Goal: Transaction & Acquisition: Obtain resource

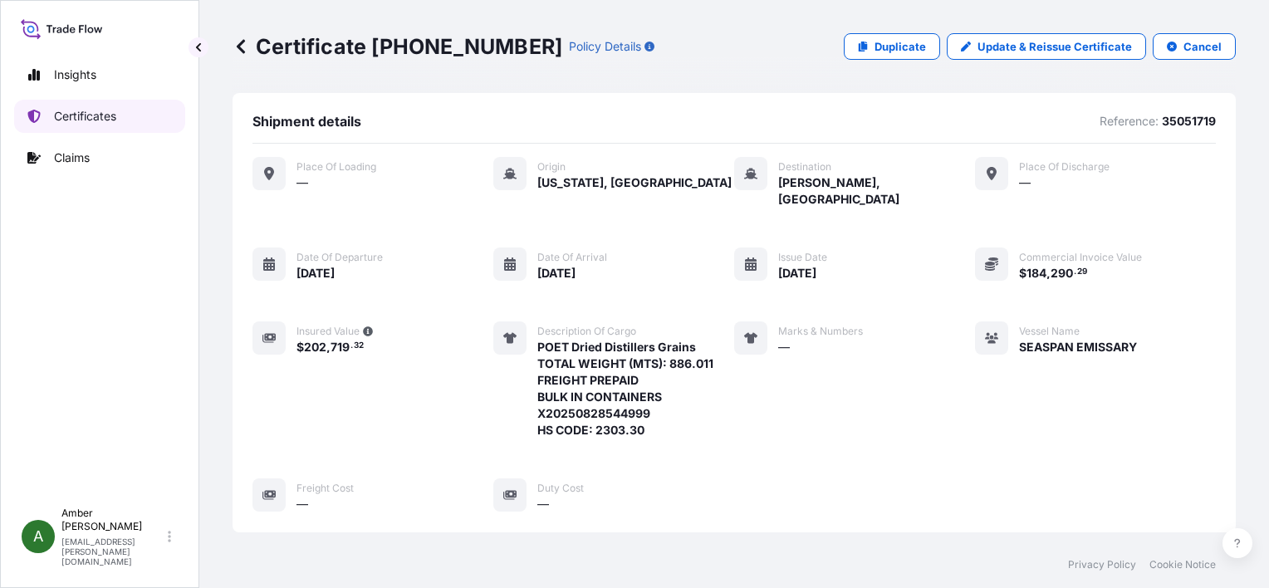
click at [61, 128] on link "Certificates" at bounding box center [99, 116] width 171 height 33
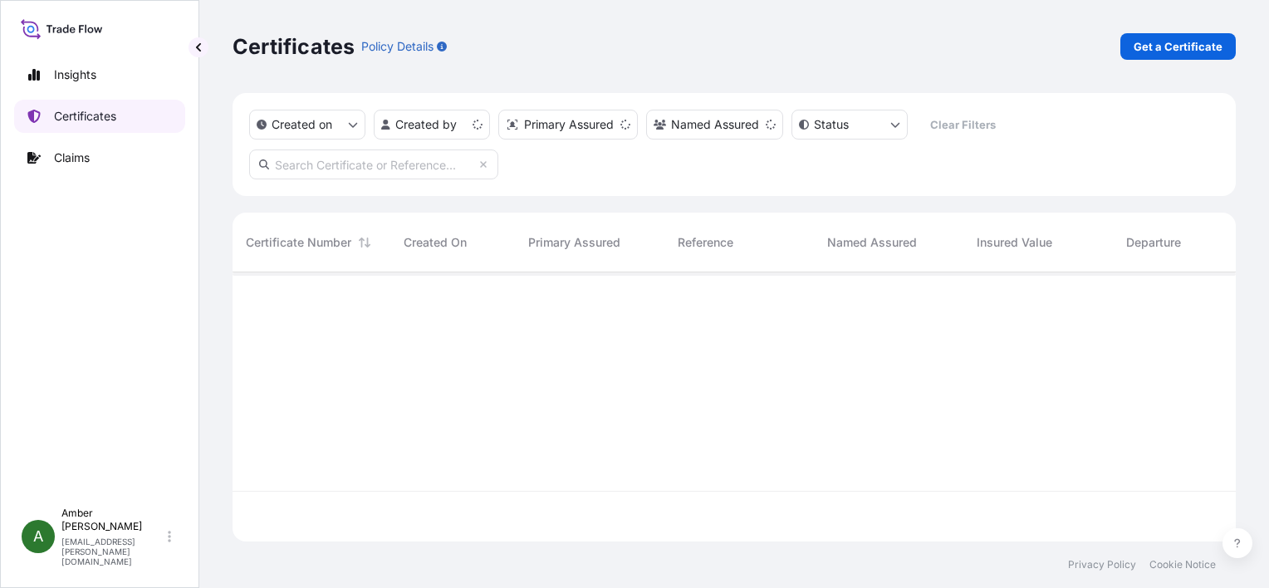
scroll to position [266, 990]
click at [1173, 49] on p "Get a Certificate" at bounding box center [1178, 46] width 89 height 17
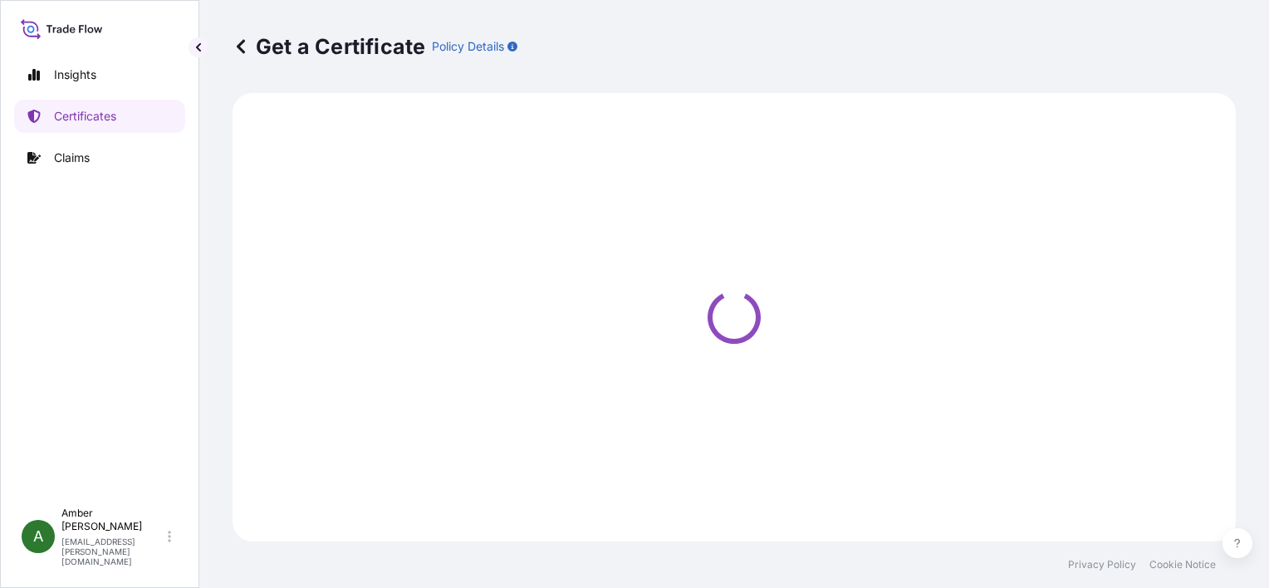
select select "Ocean Vessel"
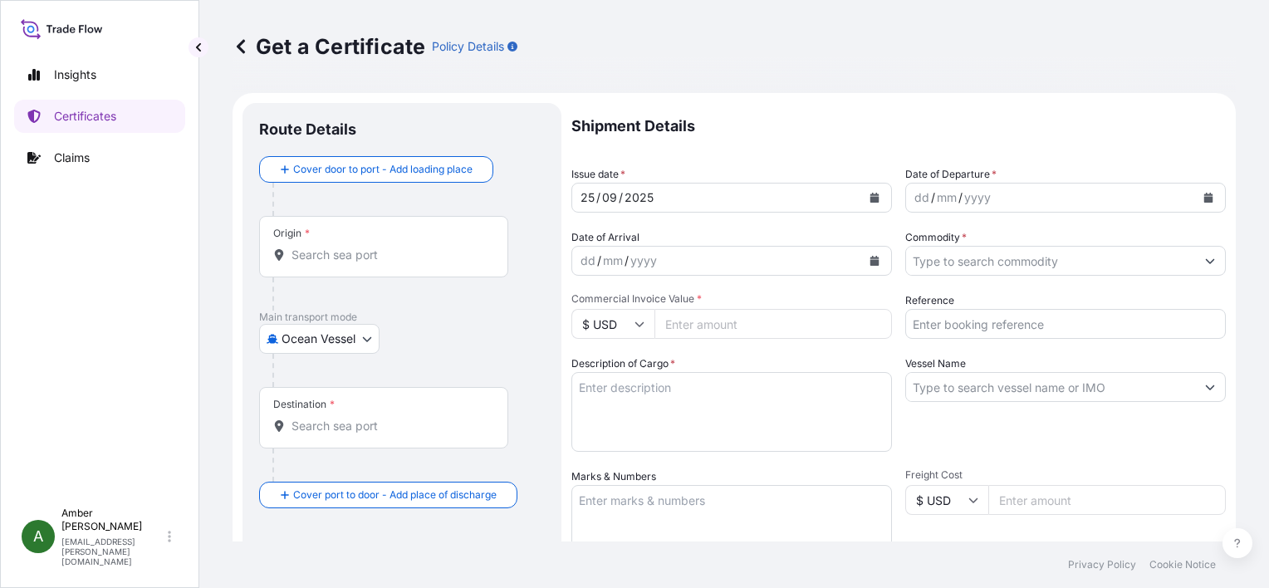
click at [998, 321] on input "Reference" at bounding box center [1065, 324] width 321 height 30
paste input "36885828"
type input "36885828"
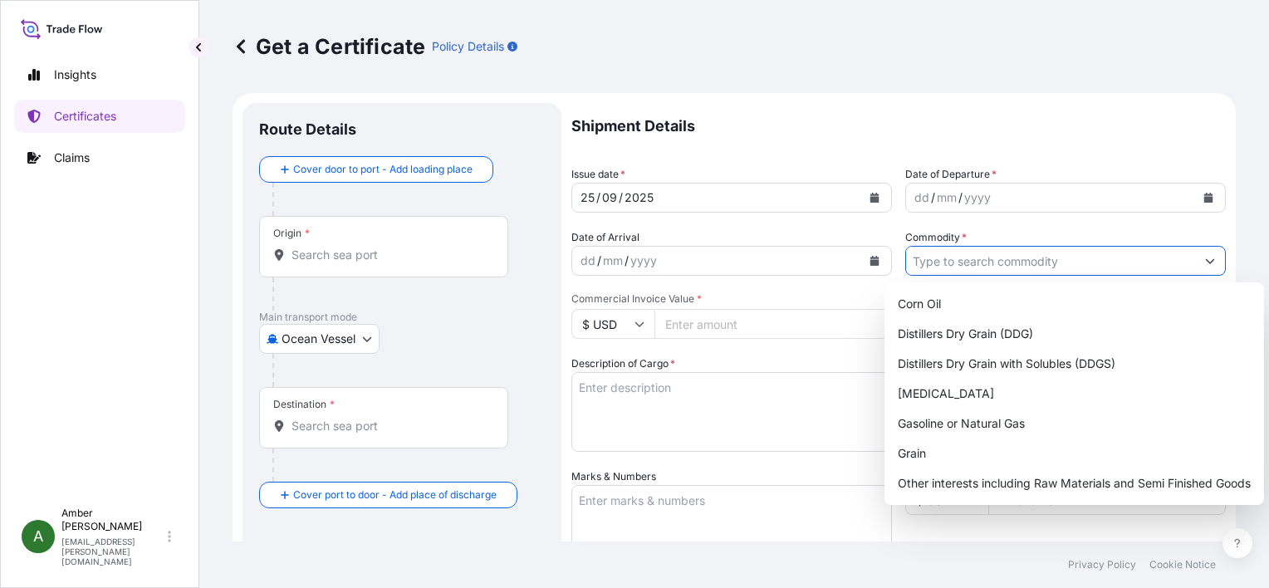
click at [995, 262] on input "Commodity *" at bounding box center [1050, 261] width 289 height 30
click at [999, 365] on div "Distillers Dry Grain with Solubles (DDGS)" at bounding box center [1074, 364] width 366 height 30
type input "Distillers Dry Grain with Solubles (DDGS)"
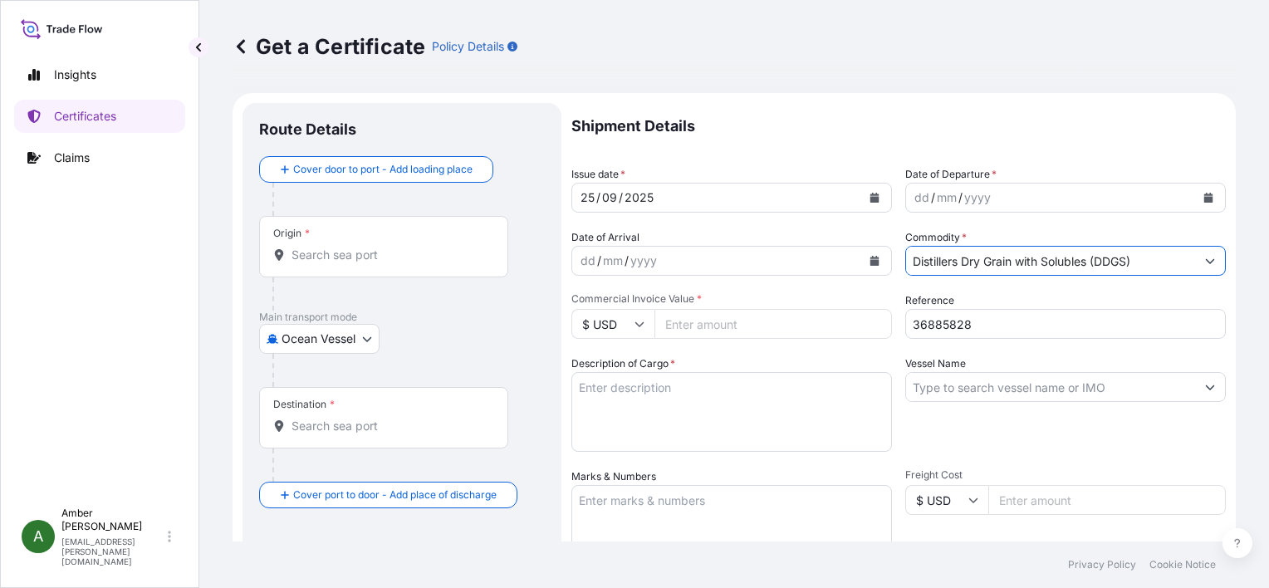
click at [1204, 199] on icon "Calendar" at bounding box center [1208, 198] width 9 height 10
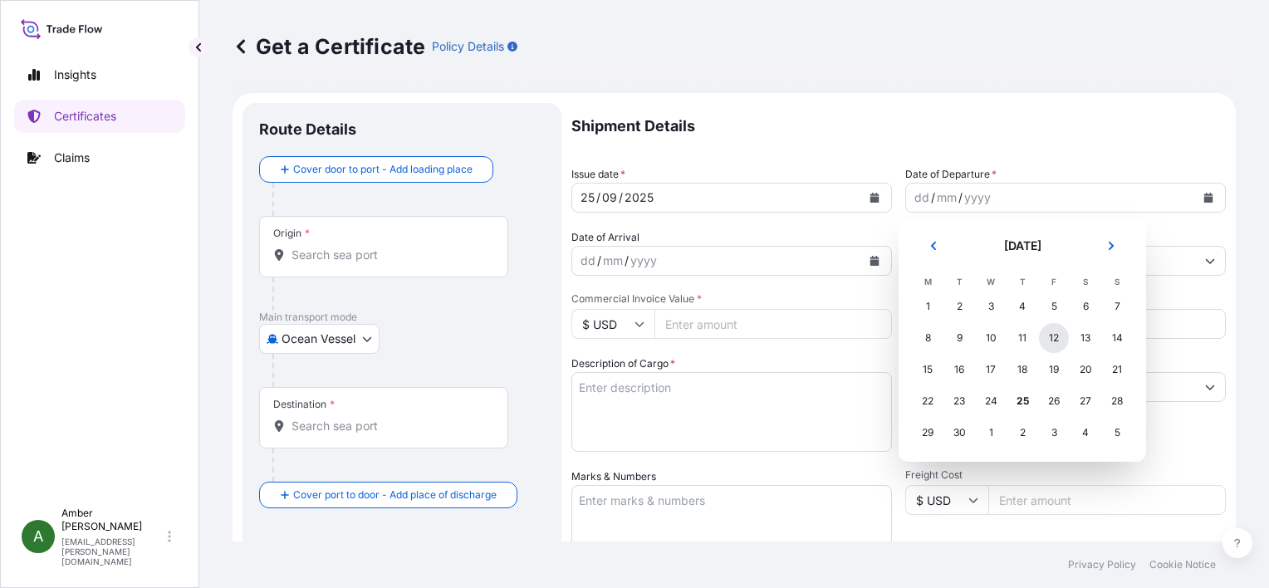
click at [1056, 339] on div "12" at bounding box center [1054, 338] width 30 height 30
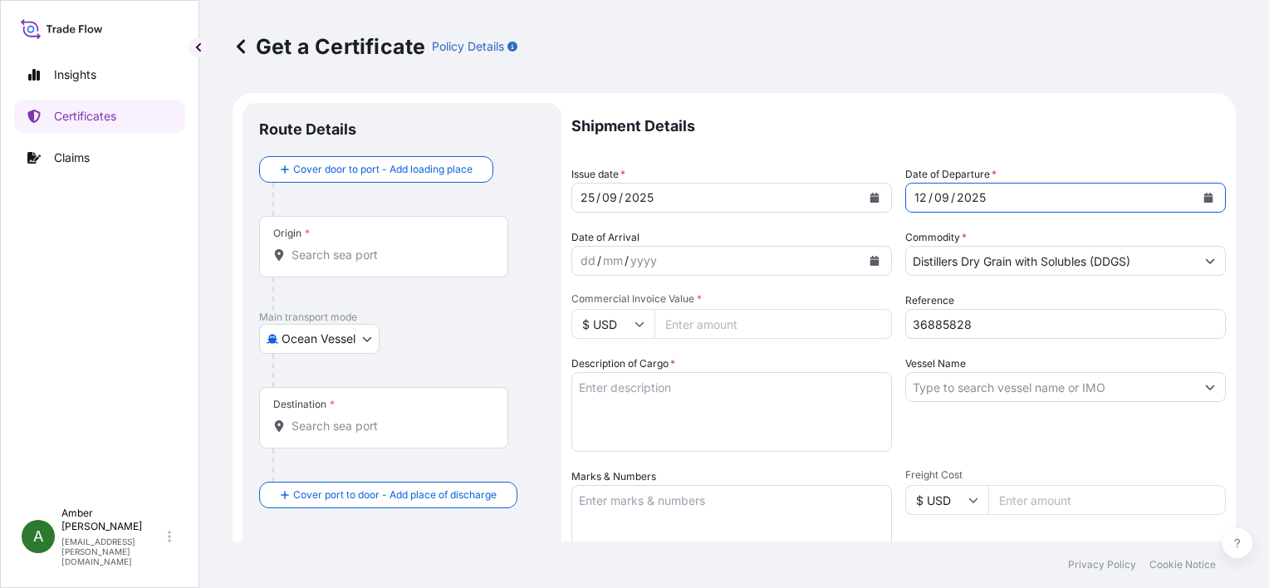
click at [872, 259] on icon "Calendar" at bounding box center [874, 261] width 9 height 10
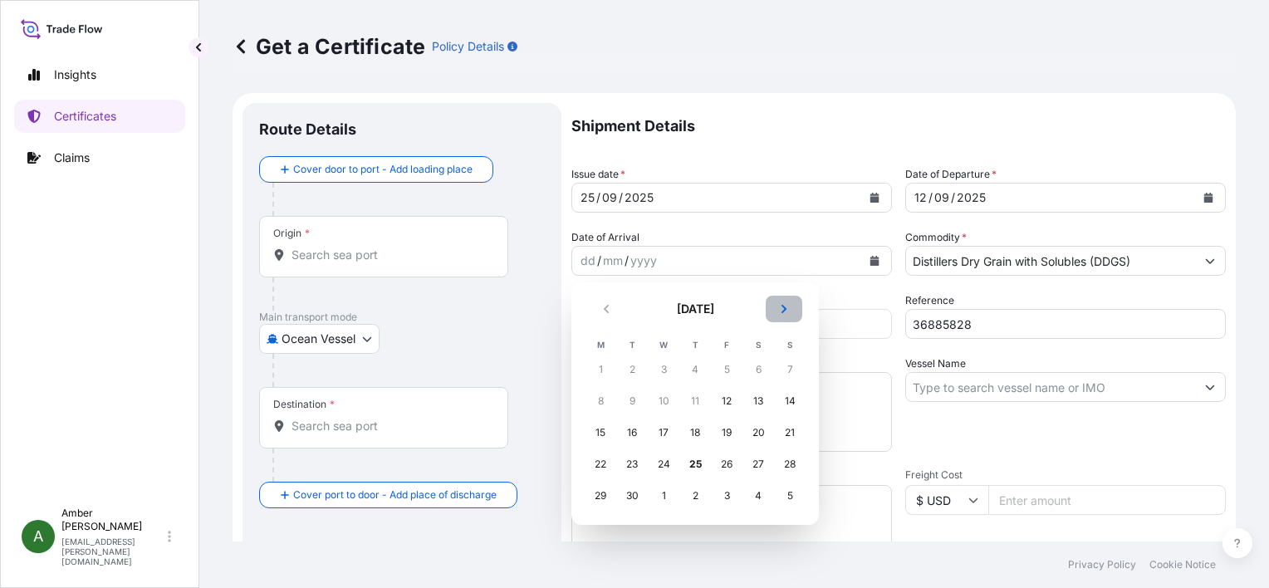
click at [787, 309] on icon "Next" at bounding box center [784, 309] width 10 height 10
click at [787, 402] on div "12" at bounding box center [790, 401] width 30 height 30
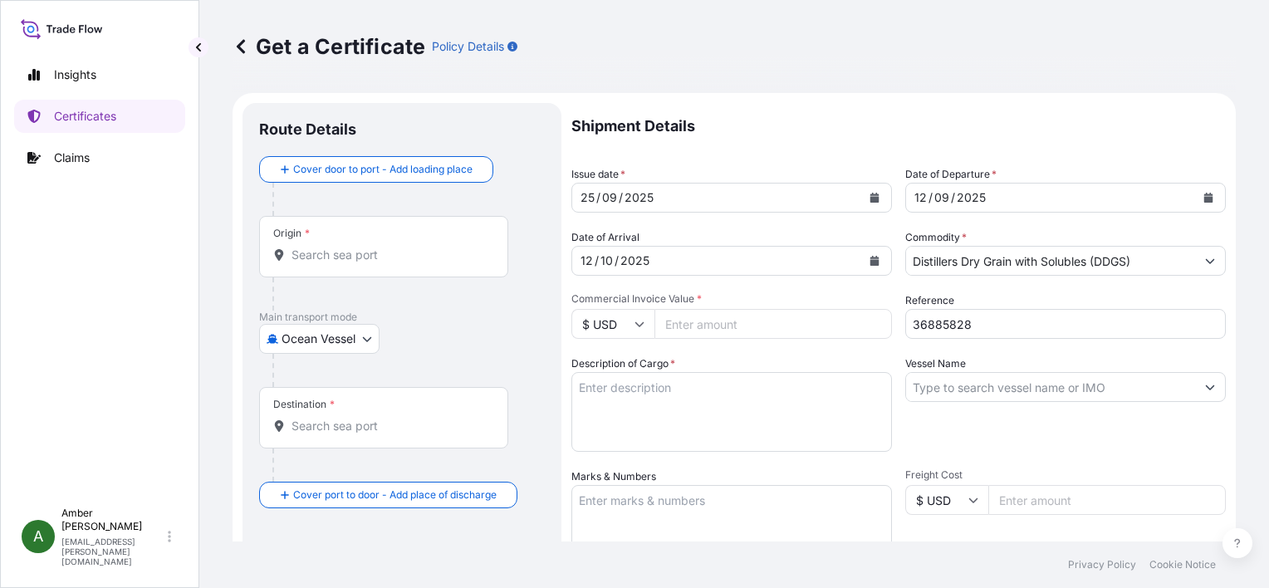
click at [753, 325] on input "Commercial Invoice Value *" at bounding box center [774, 324] width 238 height 30
paste input "46502.40"
type input "46502.40"
click at [780, 133] on p "Shipment Details" at bounding box center [898, 126] width 655 height 47
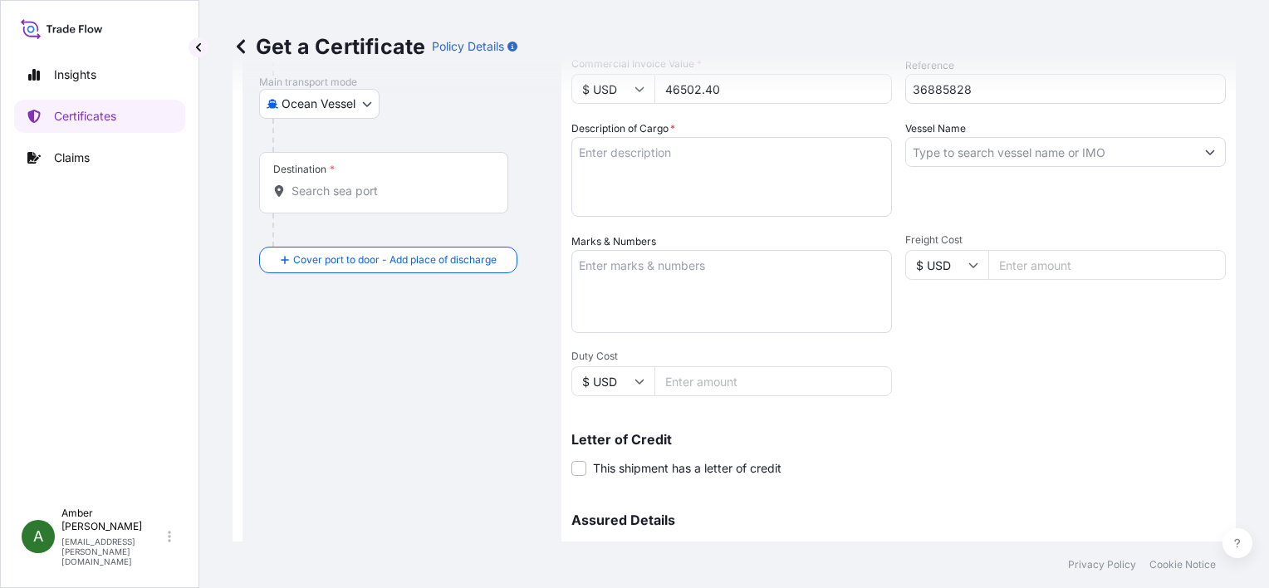
scroll to position [249, 0]
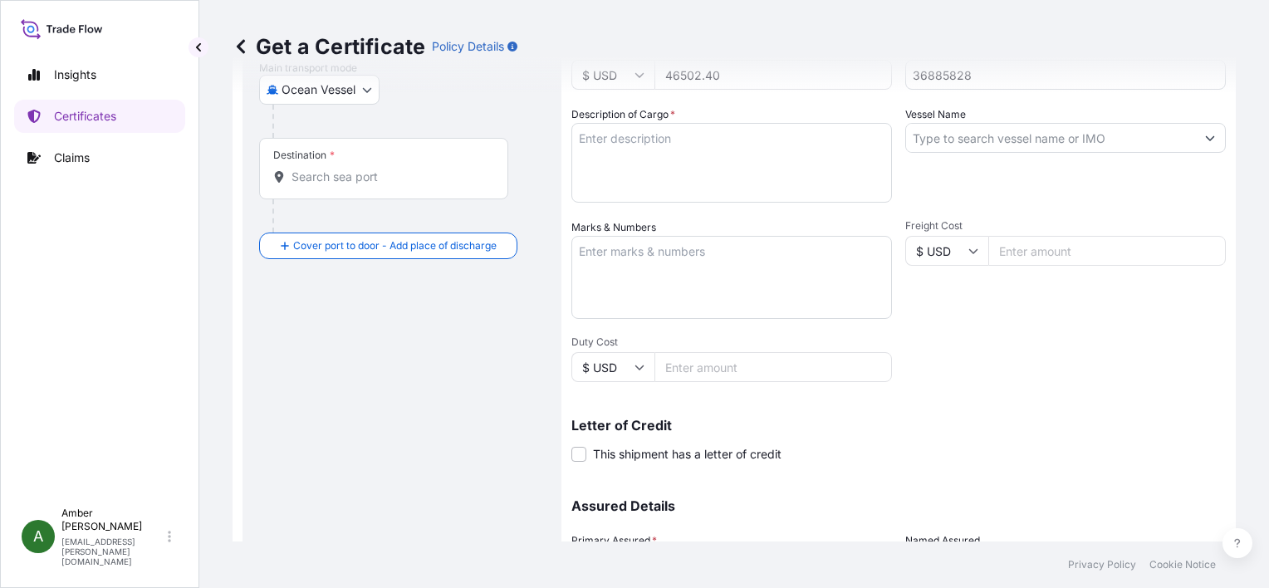
click at [973, 139] on input "Vessel Name" at bounding box center [1050, 138] width 289 height 30
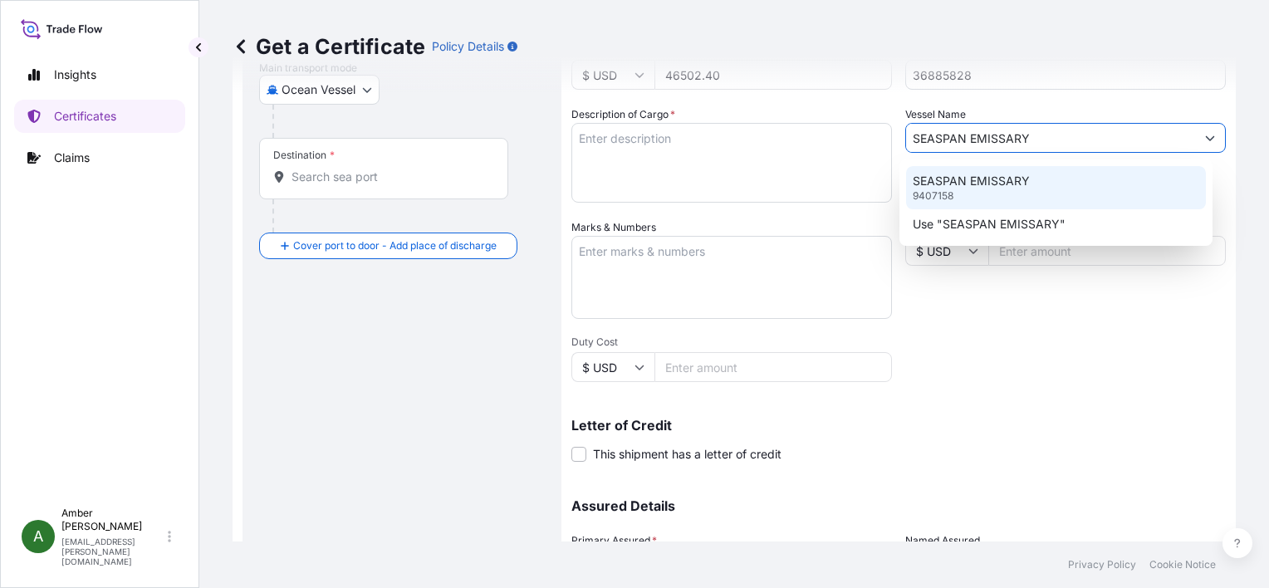
click at [993, 181] on p "SEASPAN EMISSARY" at bounding box center [971, 181] width 117 height 17
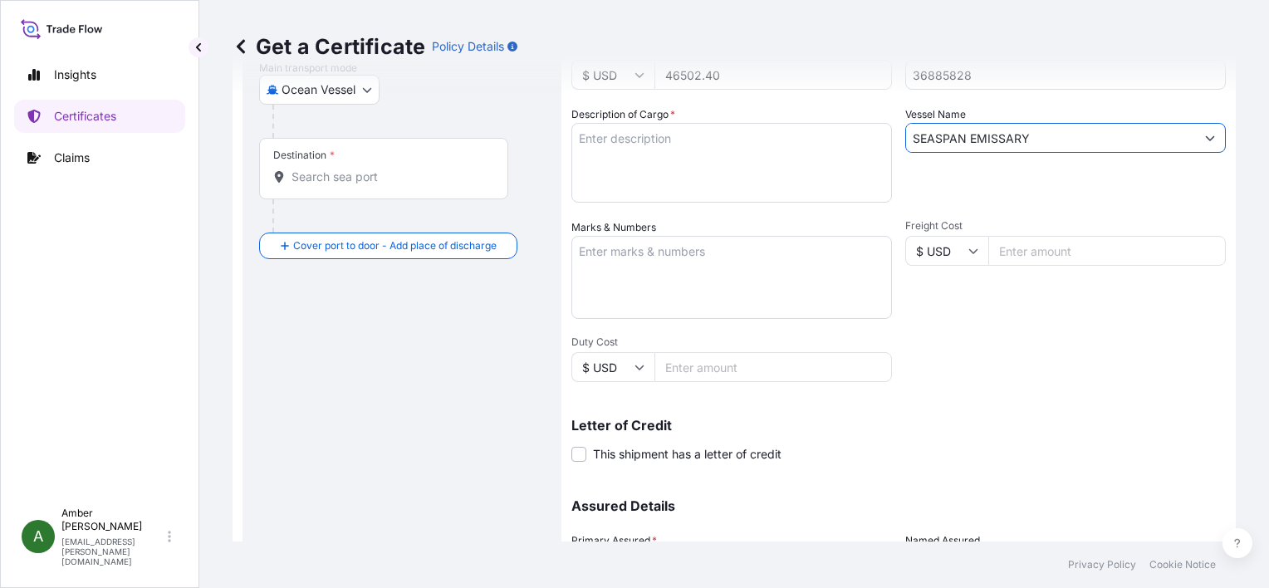
type input "SEASPAN EMISSARY"
click at [625, 166] on textarea "Description of Cargo *" at bounding box center [731, 163] width 321 height 80
paste textarea "DISTILLERS DRIED GRAINS WITH SOLUBLES (DDGS) TOTAL WEIGHT (MTS): 207.6 FREIGHT …"
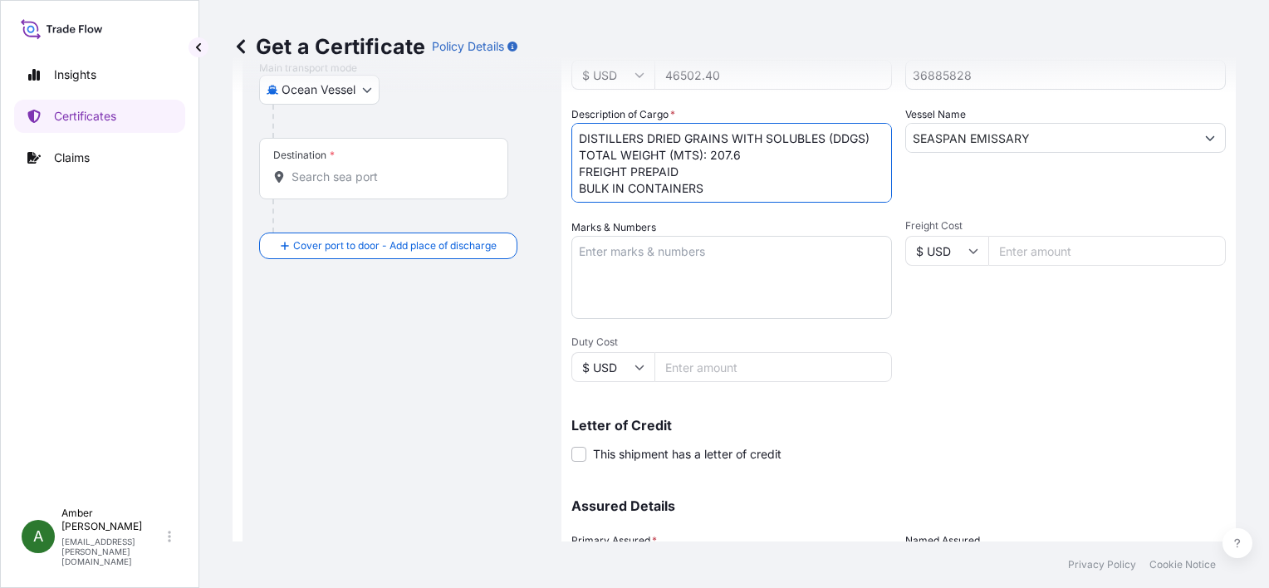
scroll to position [27, 0]
click at [664, 193] on textarea "DISTILLERS DRIED GRAINS WITH SOLUBLES (DDGS) TOTAL WEIGHT (MTS): 207.6 FREIGHT …" at bounding box center [731, 163] width 321 height 80
paste textarea "X20250912312362"
type textarea "DISTILLERS DRIED GRAINS WITH SOLUBLES (DDGS) TOTAL WEIGHT (MTS): 207.6 FREIGHT …"
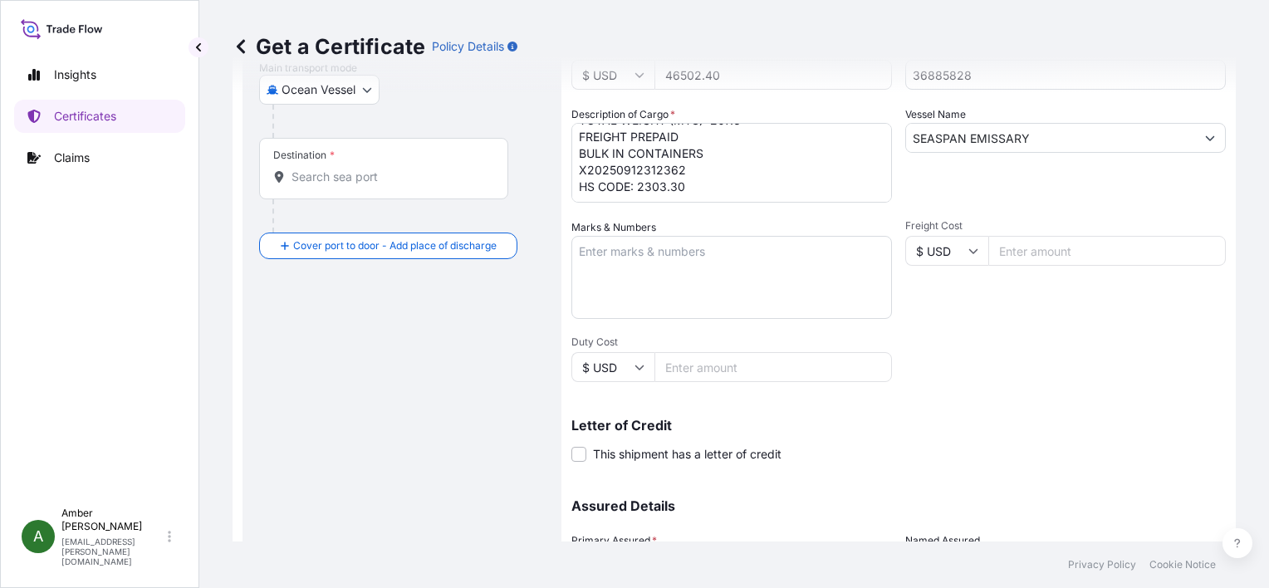
click at [905, 409] on div "Letter of Credit This shipment has a letter of credit Letter of credit * Letter…" at bounding box center [898, 431] width 655 height 64
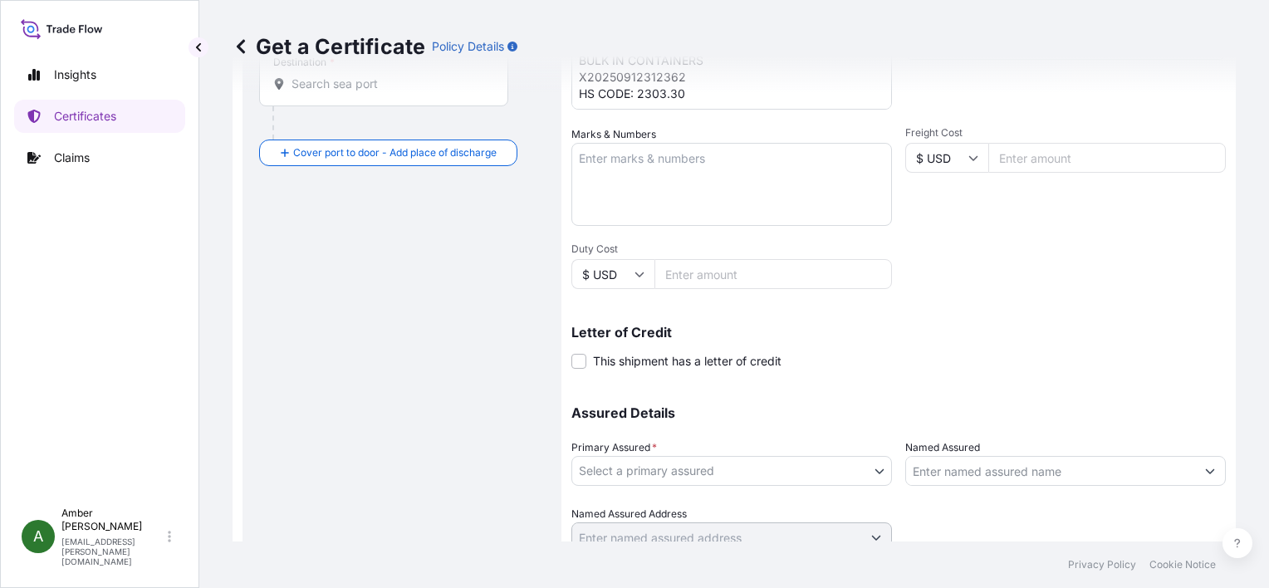
scroll to position [409, 0]
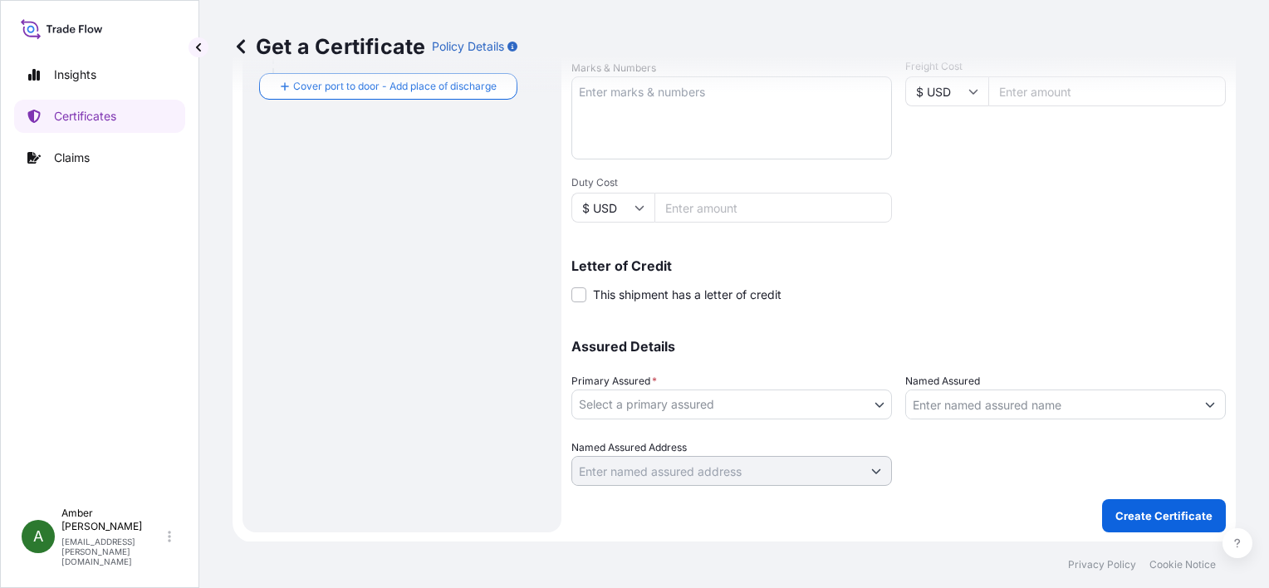
click at [728, 399] on body "Insights Certificates Claims A [PERSON_NAME] [PERSON_NAME][EMAIL_ADDRESS][PERSO…" at bounding box center [634, 294] width 1269 height 588
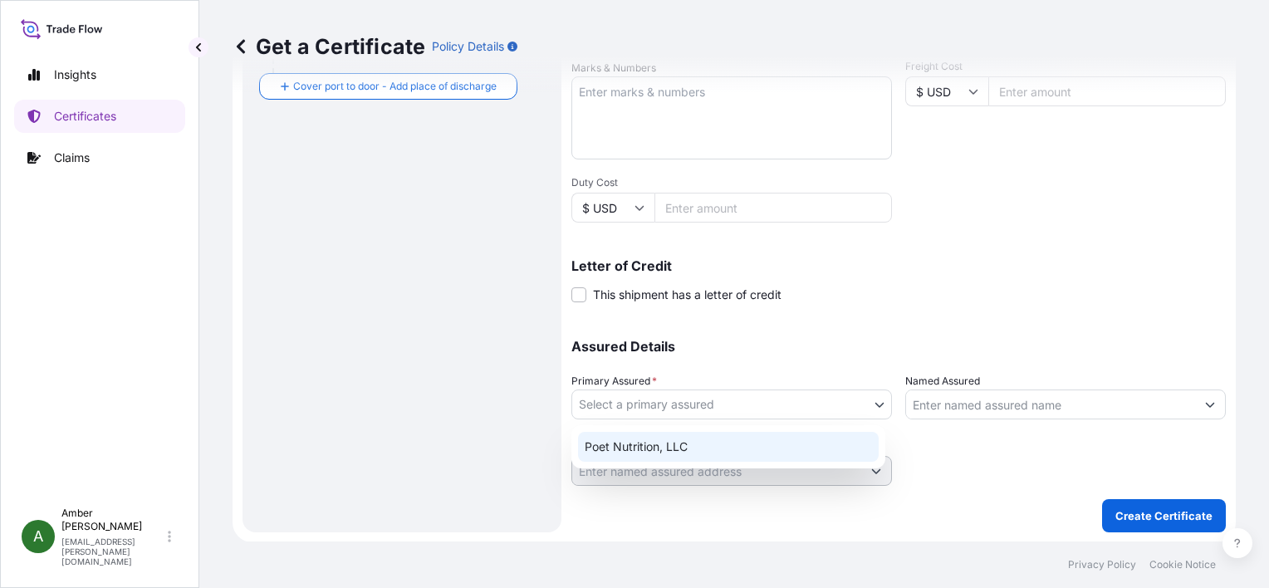
click at [718, 449] on div "Poet Nutrition, LLC" at bounding box center [728, 447] width 301 height 30
select select "31546"
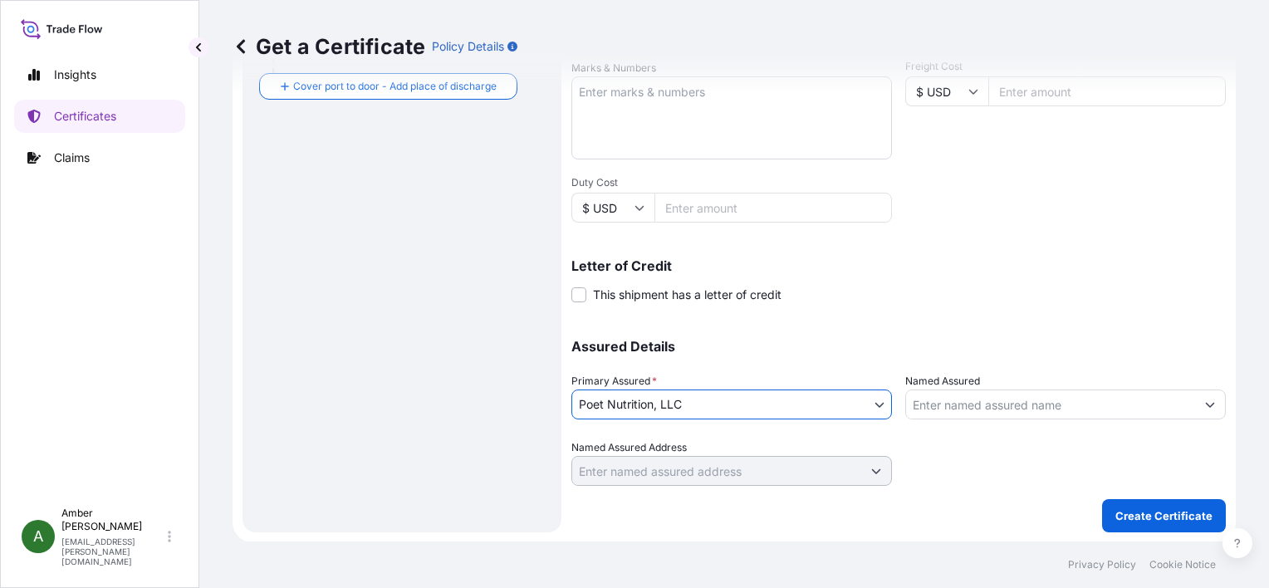
click at [1022, 405] on input "Named Assured" at bounding box center [1050, 405] width 289 height 30
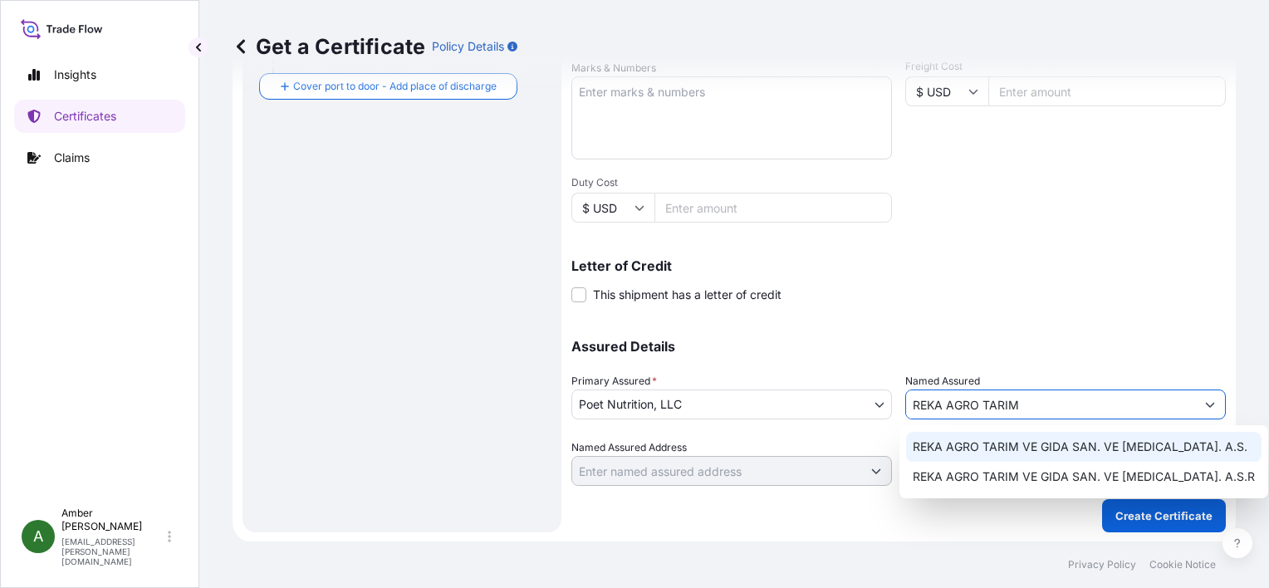
click at [1024, 453] on span "REKA AGRO TARIM VE GIDA SAN. VE [MEDICAL_DATA]. A.S." at bounding box center [1080, 447] width 335 height 17
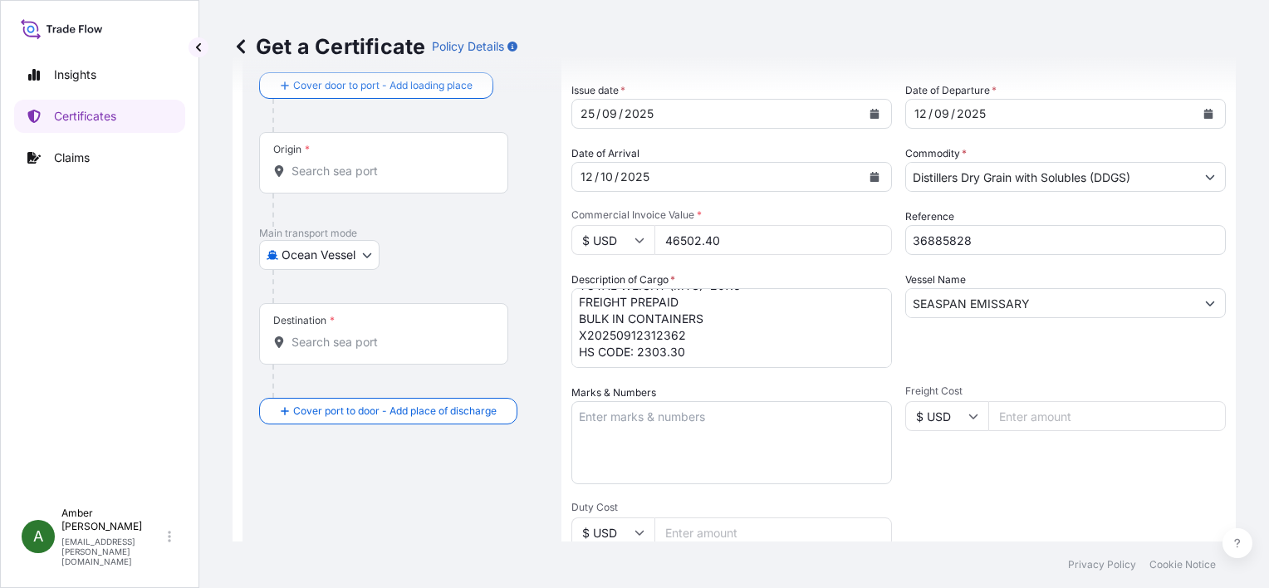
scroll to position [0, 0]
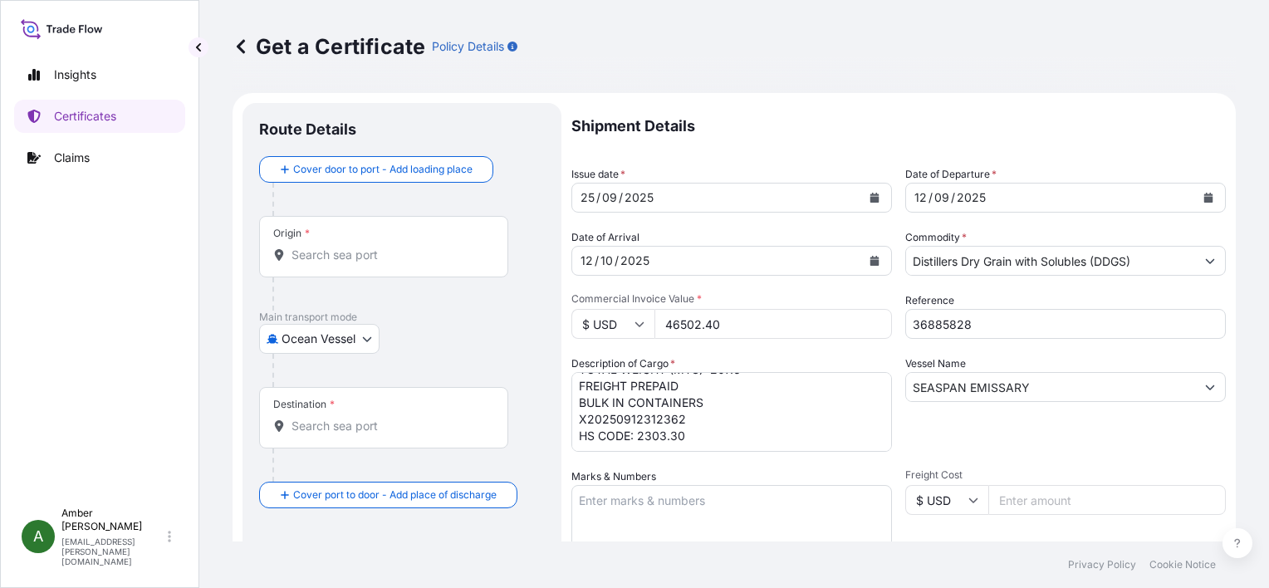
type input "REKA AGRO TARIM VE GIDA SAN. VE [MEDICAL_DATA]. A.S."
click at [356, 256] on input "Origin *" at bounding box center [390, 255] width 196 height 17
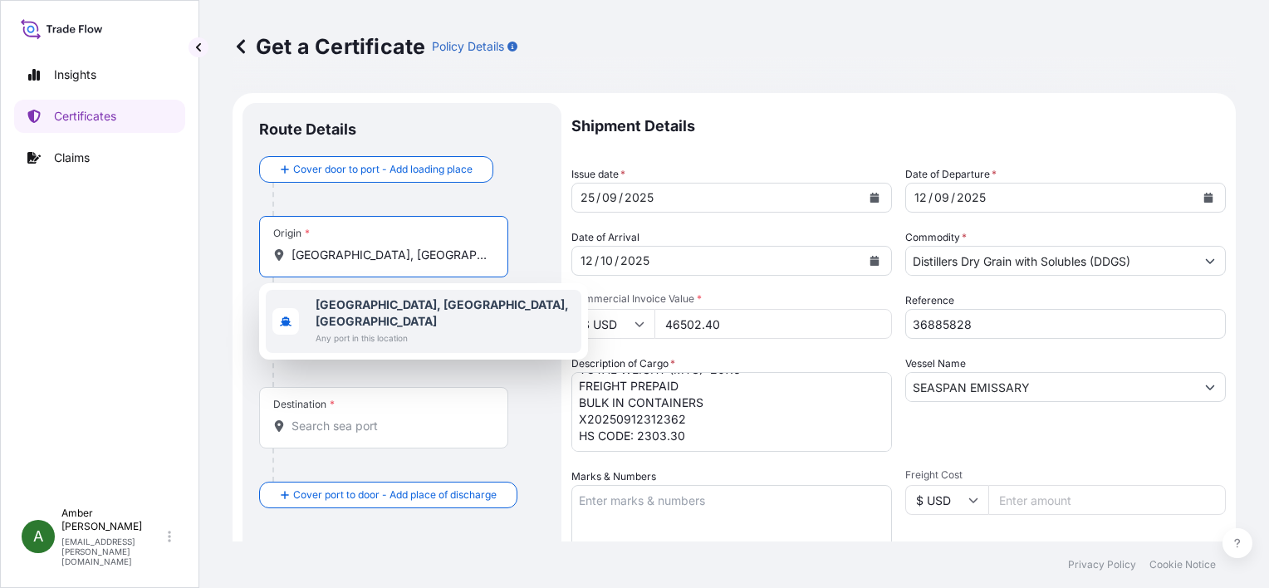
click at [358, 302] on b "[GEOGRAPHIC_DATA], [GEOGRAPHIC_DATA], [GEOGRAPHIC_DATA]" at bounding box center [442, 312] width 253 height 31
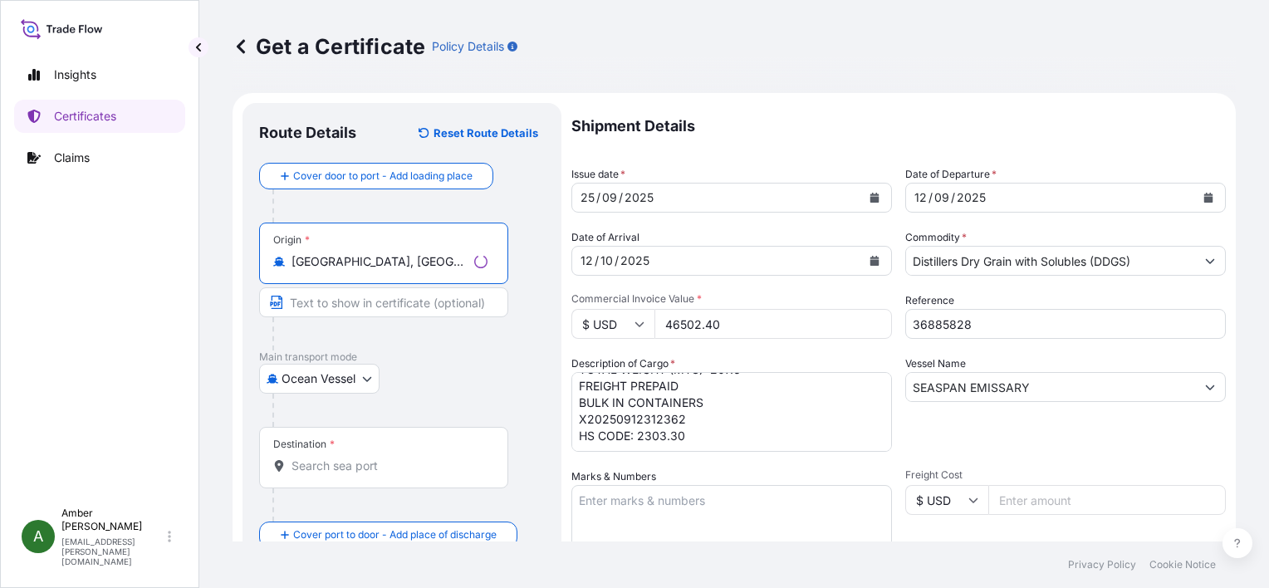
type input "[GEOGRAPHIC_DATA], [GEOGRAPHIC_DATA], [GEOGRAPHIC_DATA]"
click at [342, 470] on input "Destination *" at bounding box center [390, 466] width 196 height 17
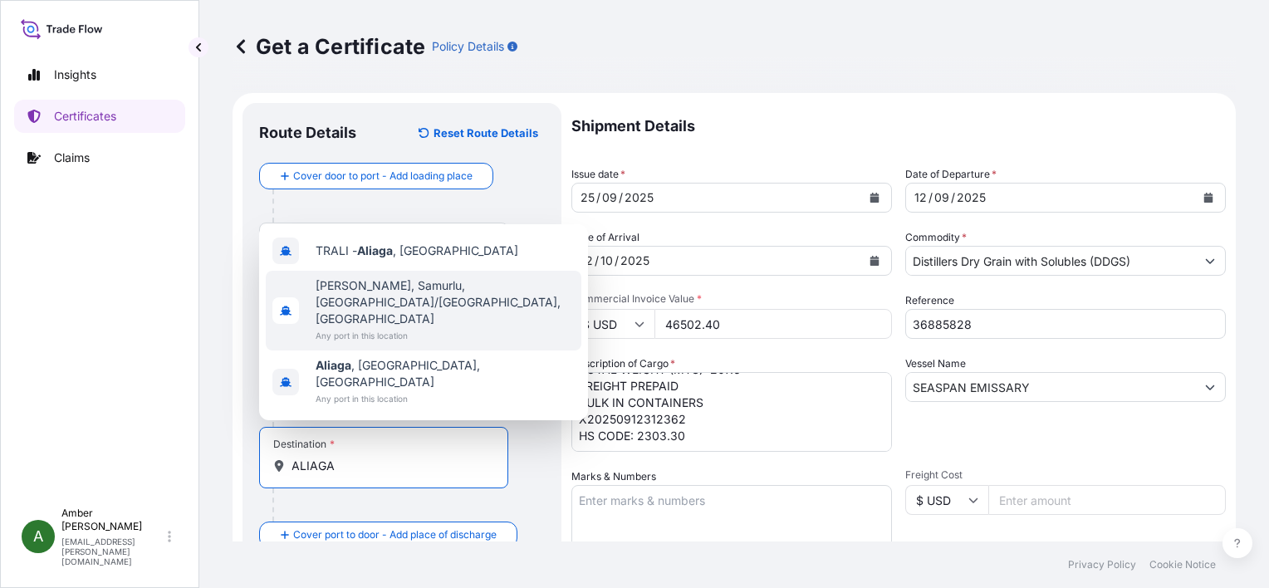
click at [372, 327] on span "[PERSON_NAME], Samurlu, [GEOGRAPHIC_DATA]/[GEOGRAPHIC_DATA], [GEOGRAPHIC_DATA]" at bounding box center [445, 302] width 259 height 50
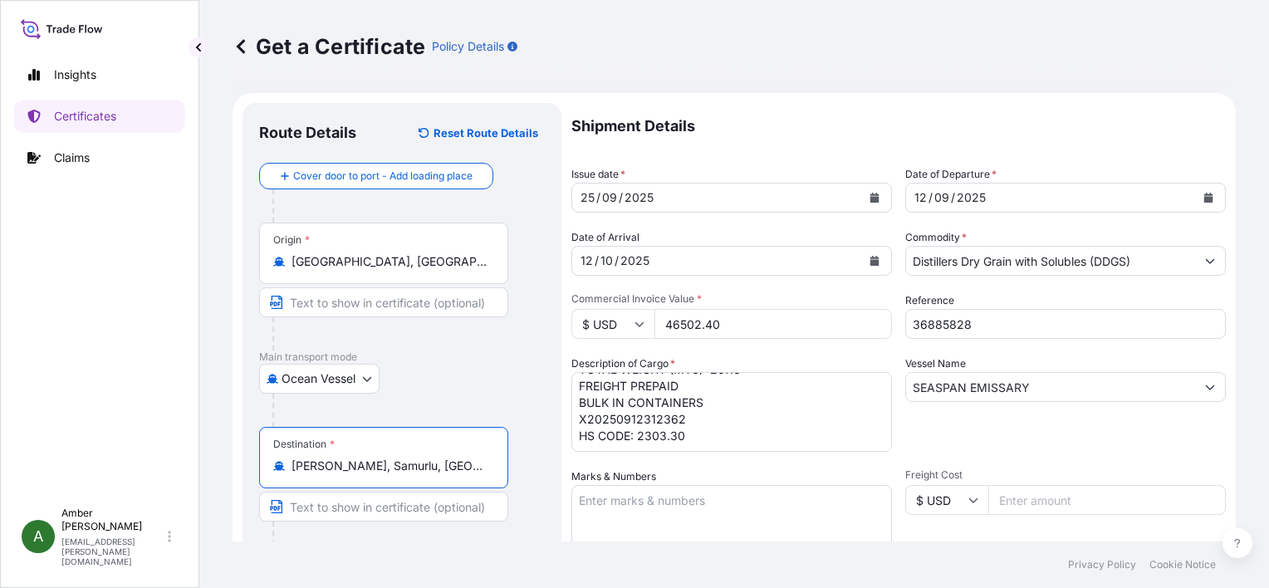
type input "[PERSON_NAME], Samurlu, [GEOGRAPHIC_DATA]/[GEOGRAPHIC_DATA], [GEOGRAPHIC_DATA]"
click at [505, 352] on p "Main transport mode" at bounding box center [402, 357] width 286 height 13
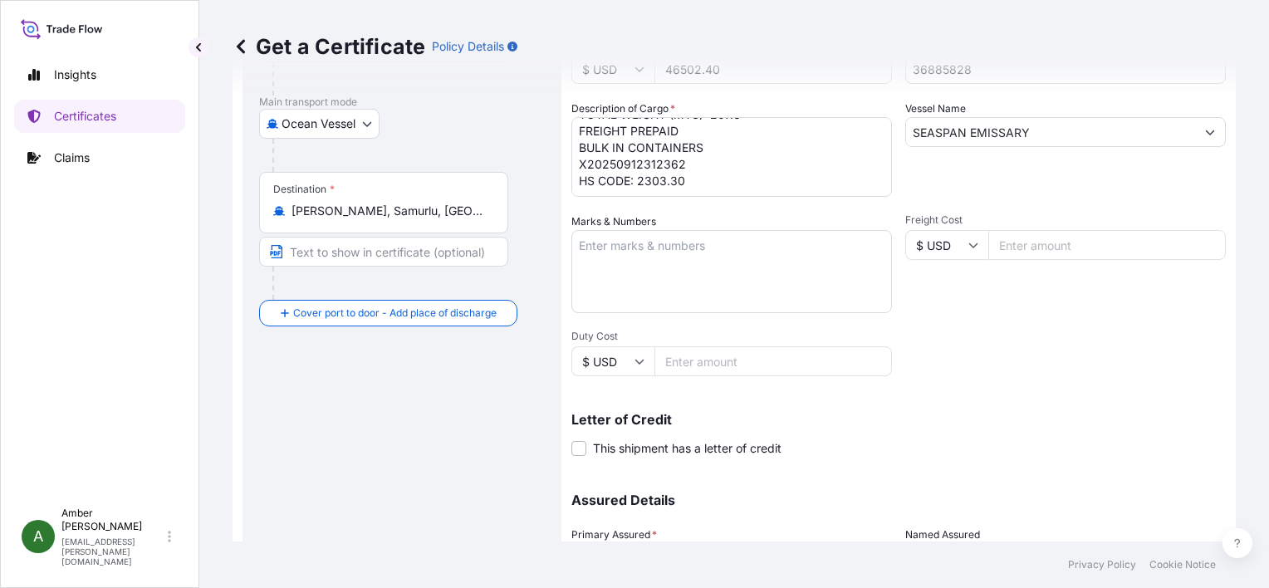
scroll to position [409, 0]
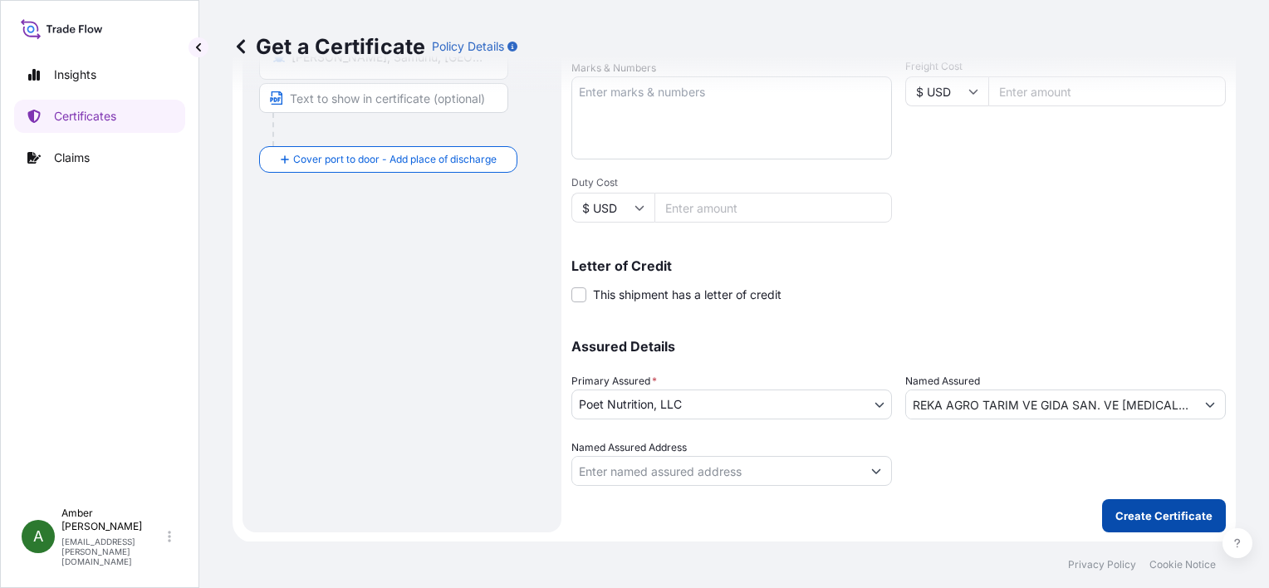
click at [1143, 510] on p "Create Certificate" at bounding box center [1163, 515] width 97 height 17
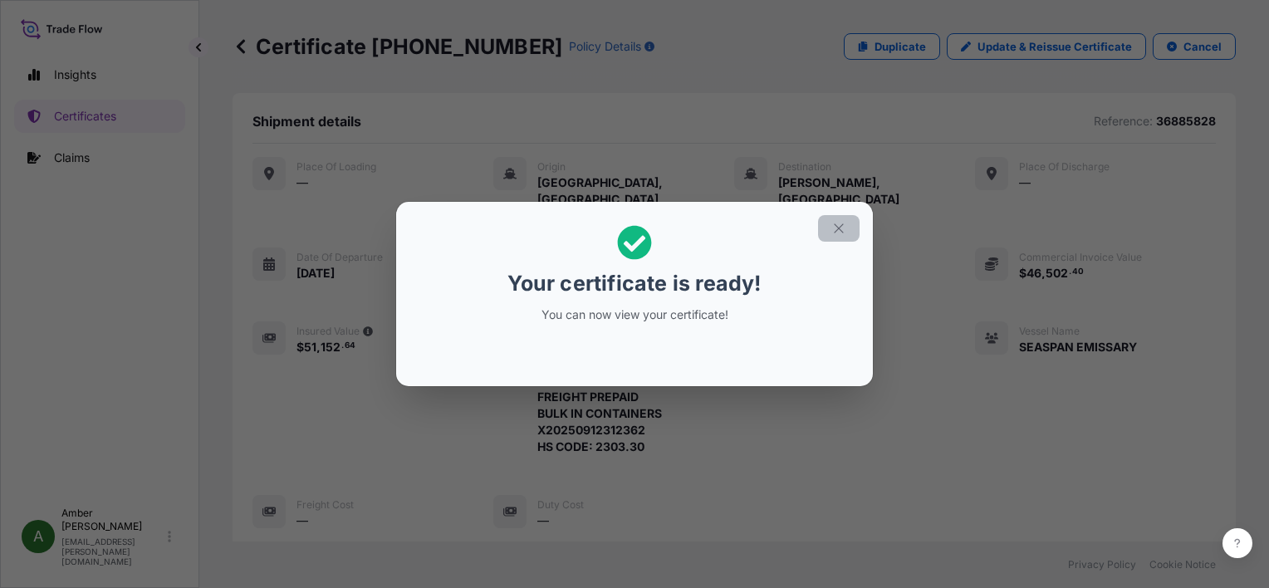
click at [843, 231] on icon "button" at bounding box center [838, 228] width 15 height 15
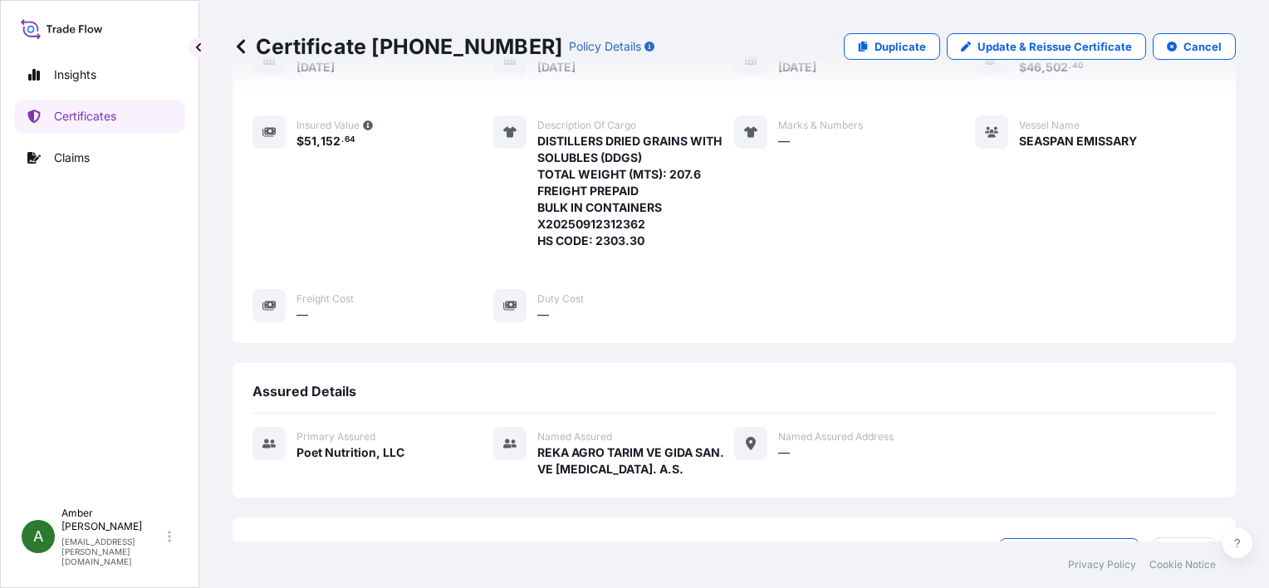
scroll to position [419, 0]
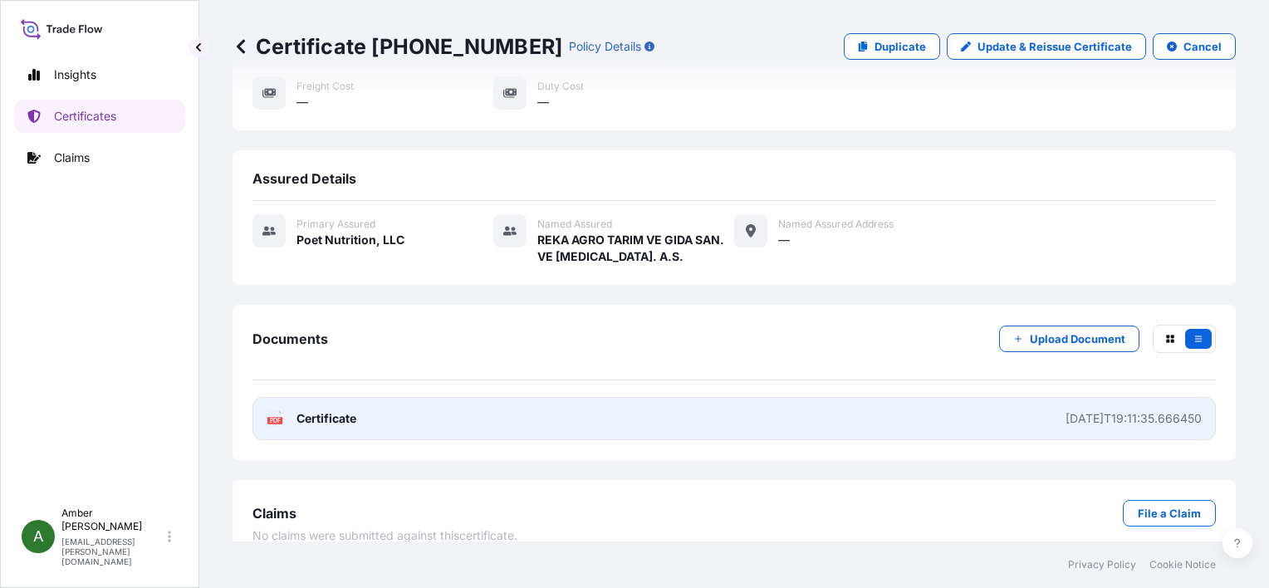
click at [285, 410] on div "PDF Certificate" at bounding box center [312, 418] width 90 height 17
